Goal: Find specific page/section

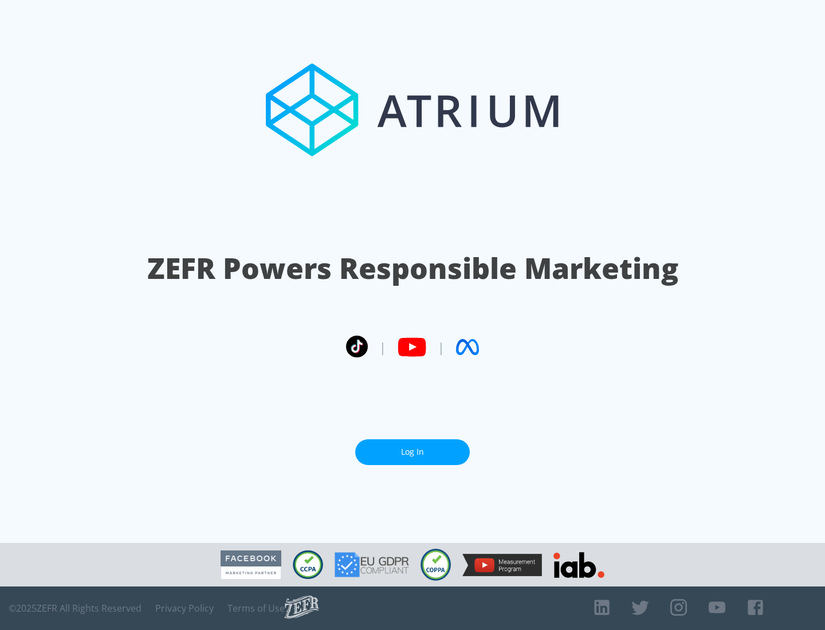
click at [412, 452] on link "Log In" at bounding box center [412, 452] width 115 height 26
